Goal: Find specific page/section: Find specific page/section

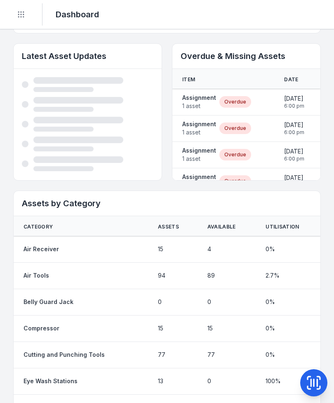
scroll to position [453, 0]
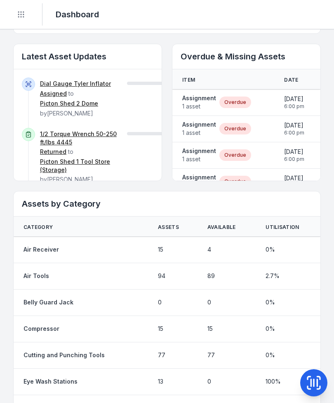
click at [206, 102] on span "1 asset" at bounding box center [199, 106] width 34 height 8
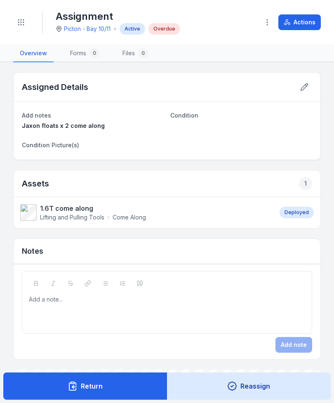
click at [52, 209] on strong "1.6T come along" at bounding box center [93, 208] width 106 height 10
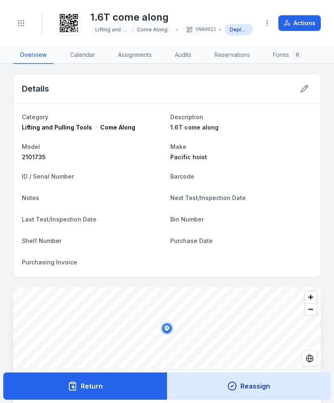
click at [268, 24] on icon "button" at bounding box center [267, 23] width 8 height 8
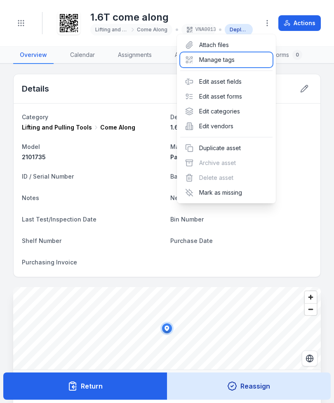
click at [241, 61] on div "Manage tags" at bounding box center [226, 59] width 92 height 15
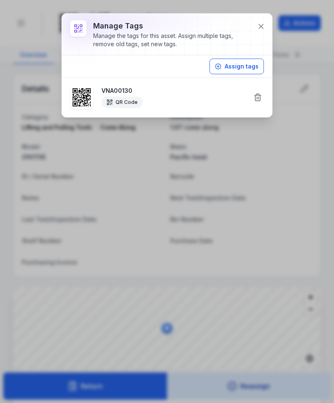
click at [257, 32] on button at bounding box center [261, 27] width 16 height 16
